Goal: Navigation & Orientation: Find specific page/section

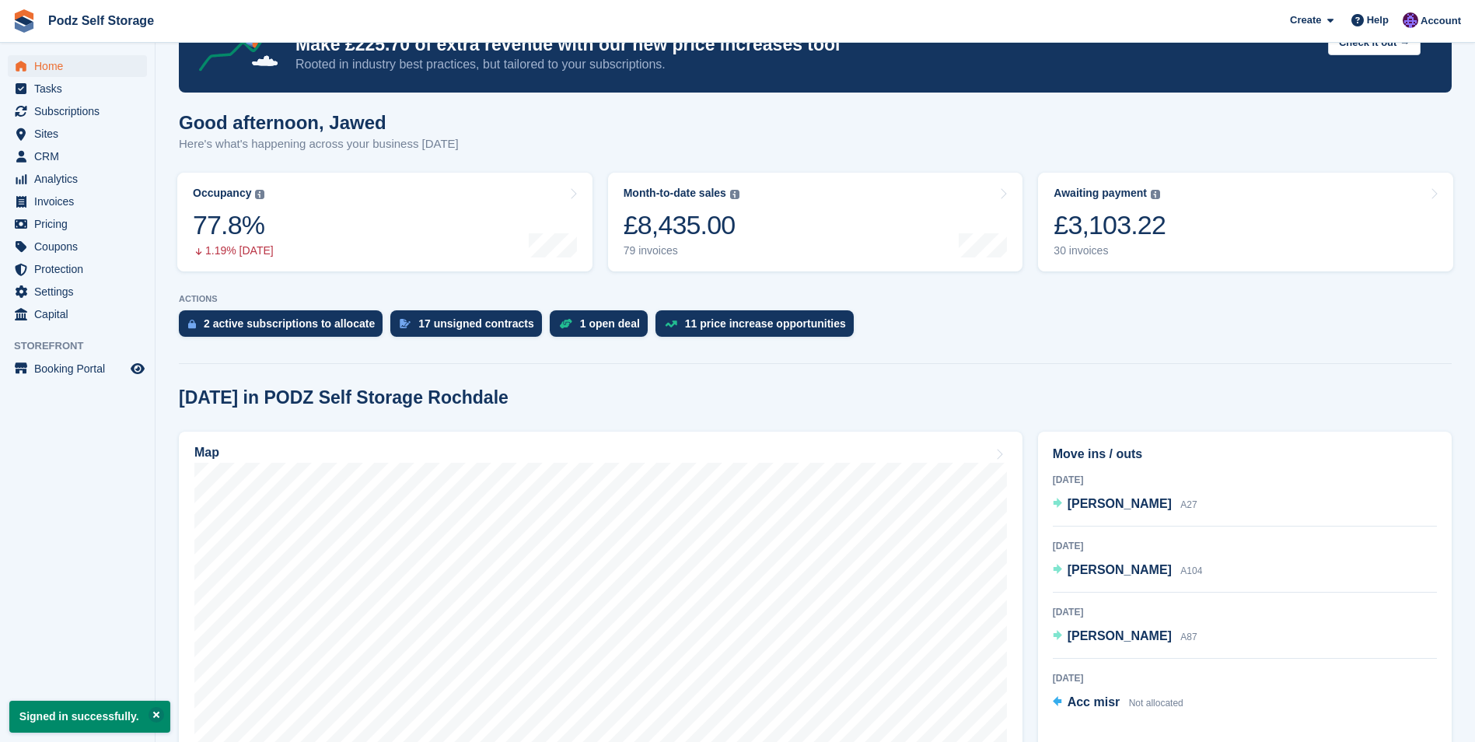
scroll to position [156, 0]
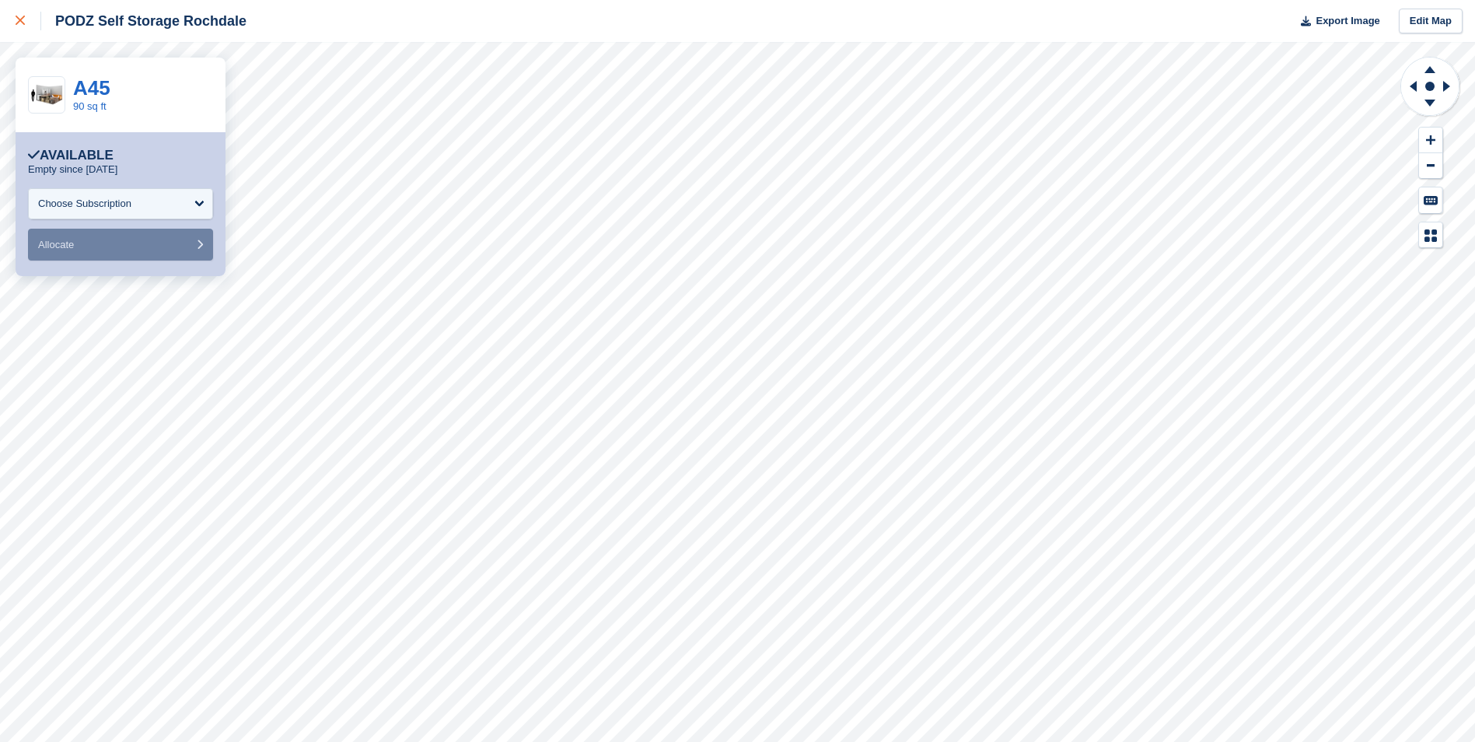
click at [20, 16] on div at bounding box center [29, 21] width 26 height 19
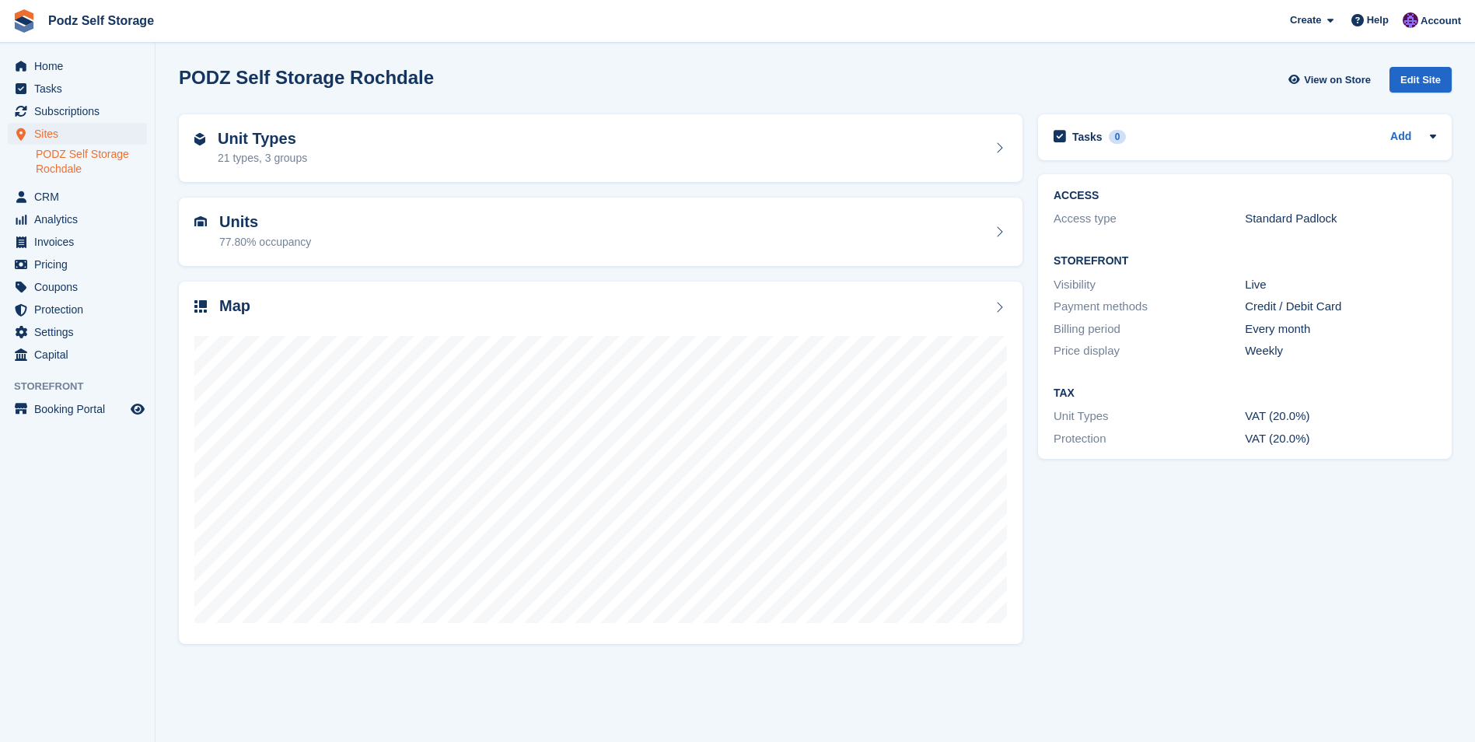
click at [617, 64] on div "PODZ Self Storage Rochdale View on Store Edit Site" at bounding box center [815, 82] width 1288 height 47
click at [674, 323] on div at bounding box center [600, 472] width 813 height 311
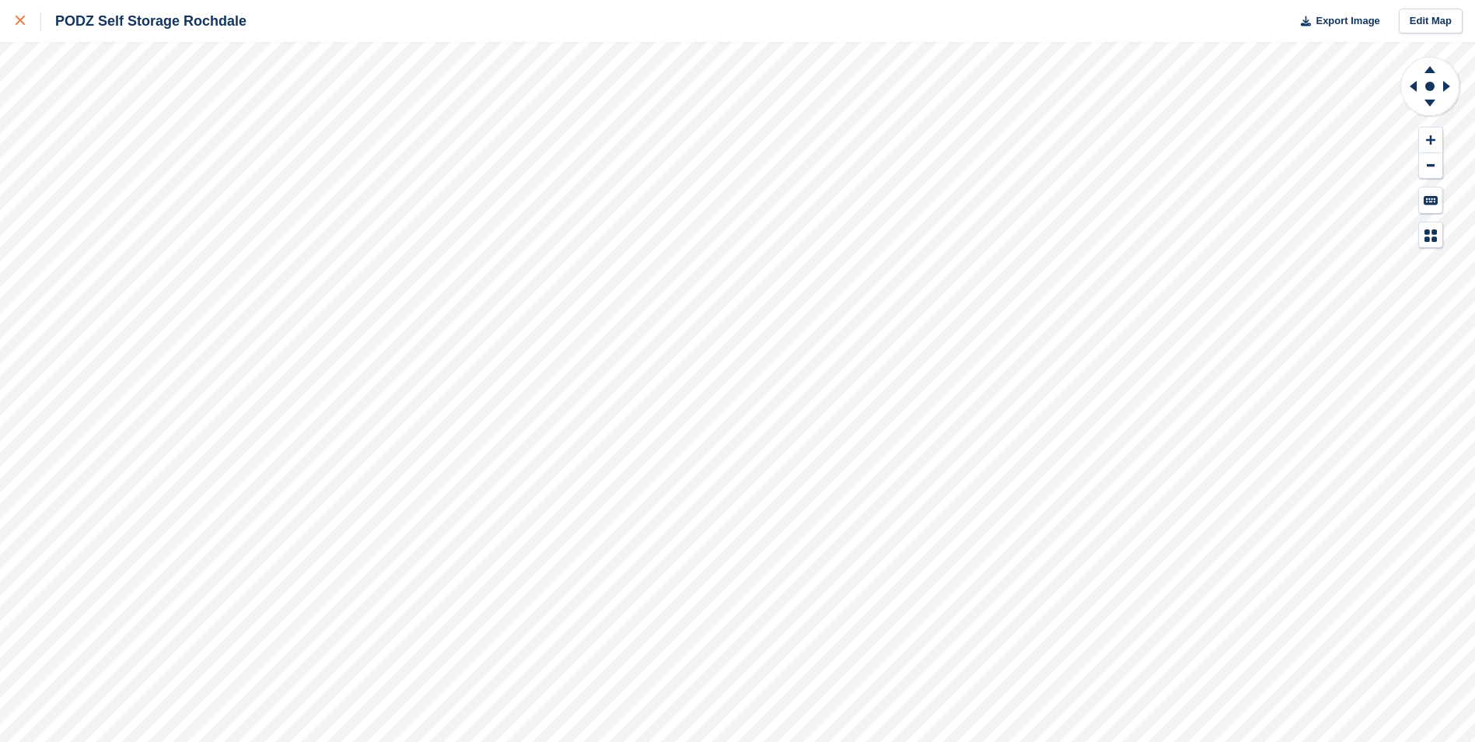
click at [16, 20] on icon at bounding box center [20, 20] width 9 height 9
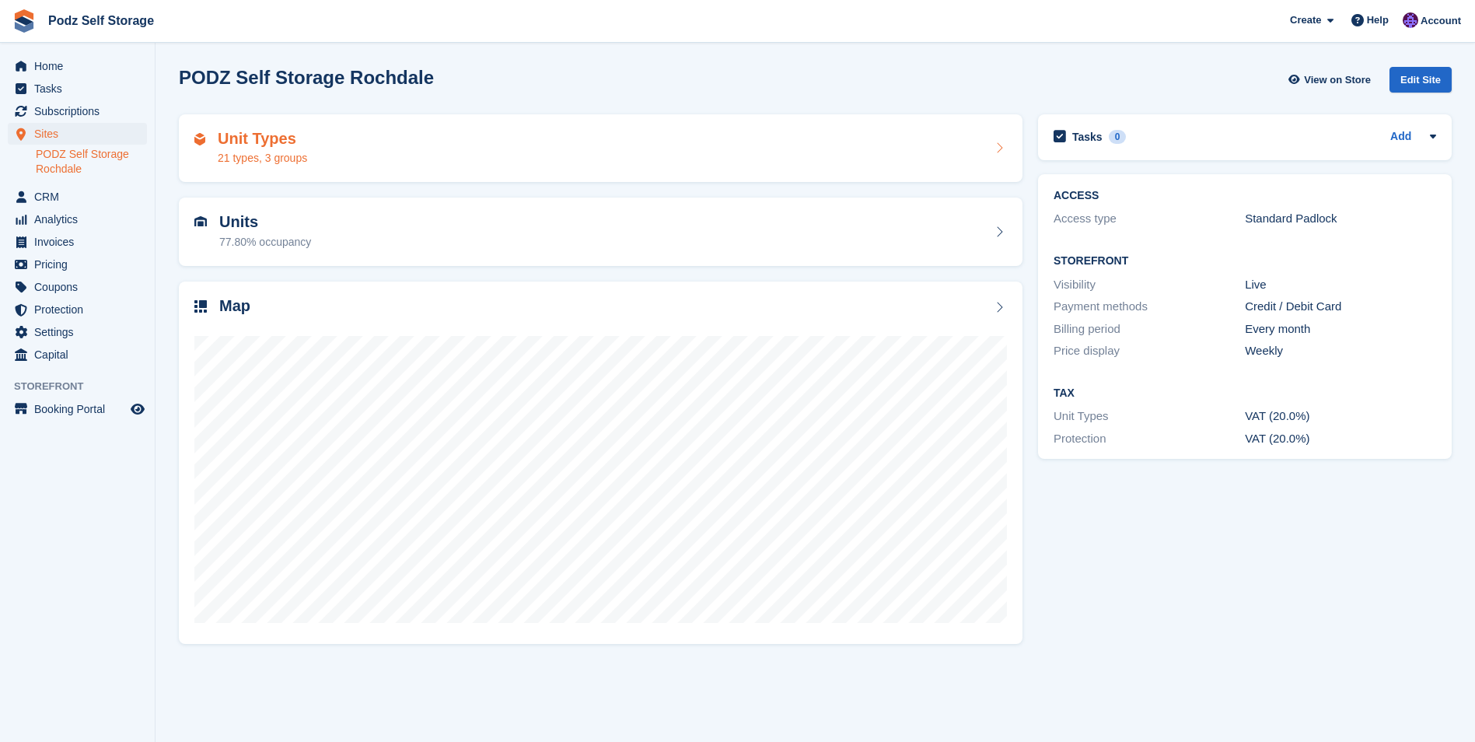
click at [278, 126] on div "Unit Types 21 types, 3 groups" at bounding box center [601, 148] width 844 height 68
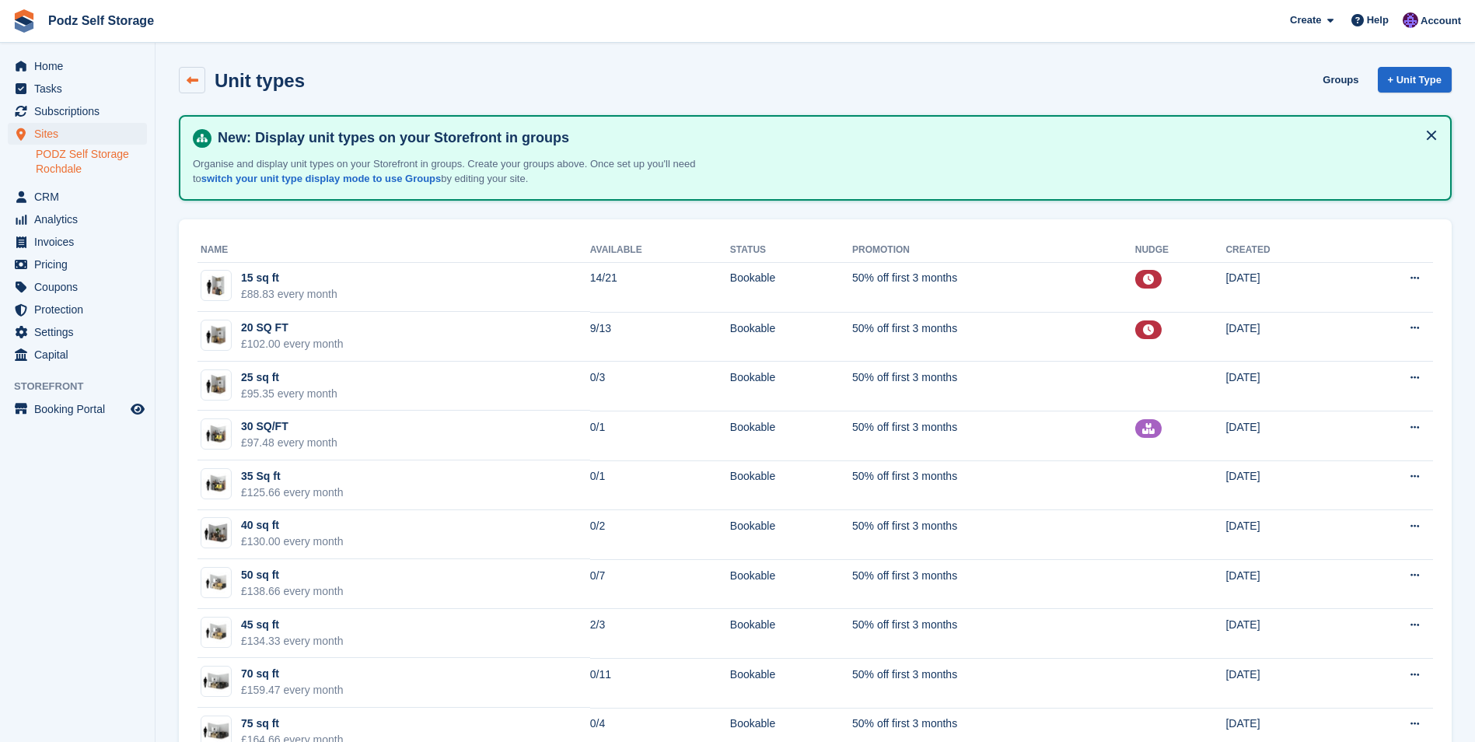
click at [187, 86] on icon at bounding box center [193, 81] width 12 height 12
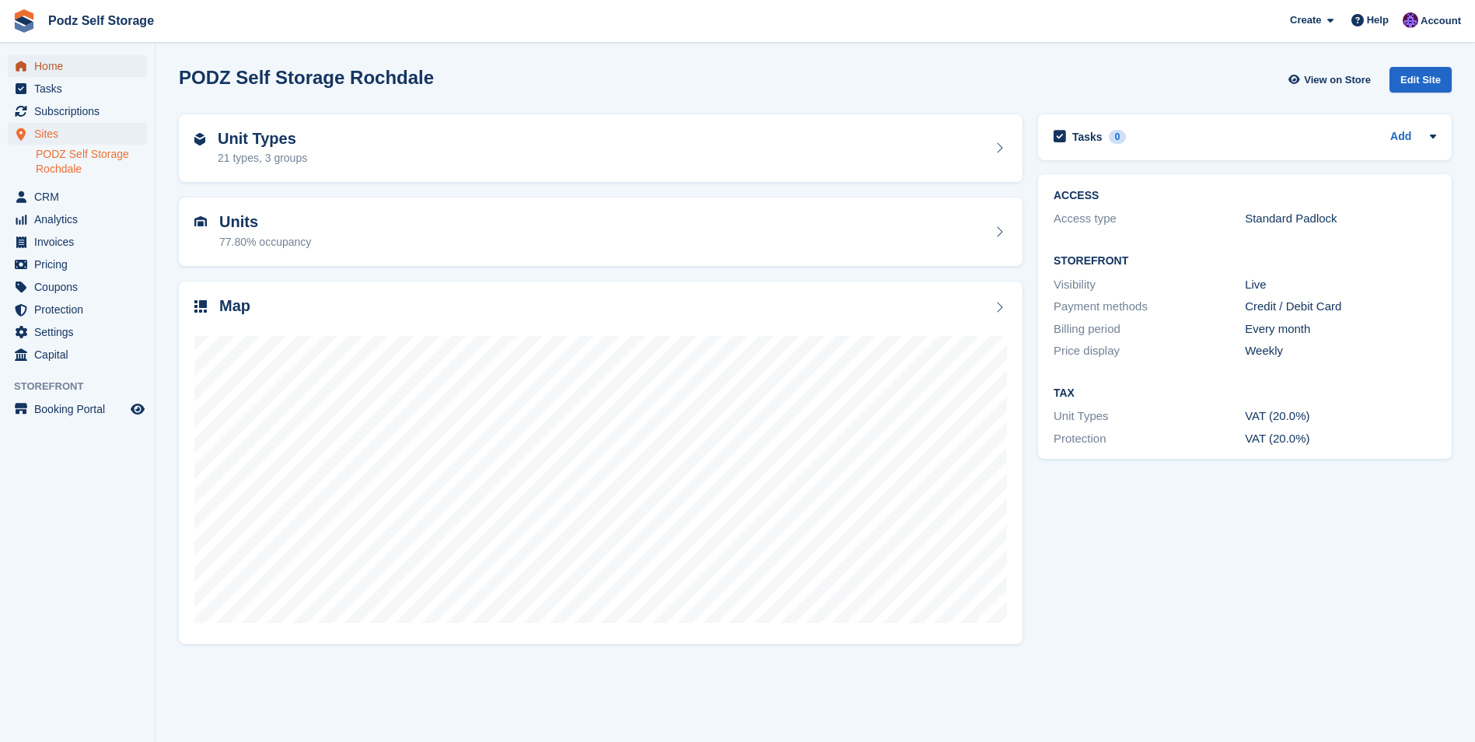
click at [57, 61] on span "Home" at bounding box center [80, 66] width 93 height 22
